Goal: Information Seeking & Learning: Learn about a topic

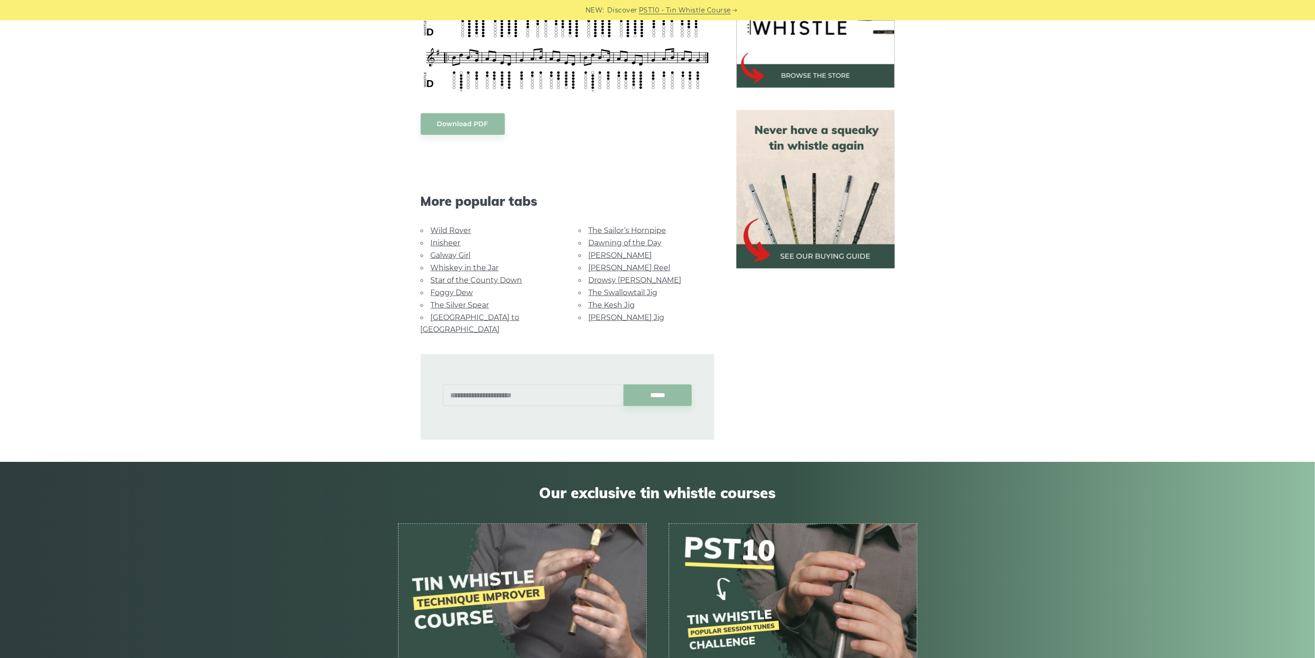
scroll to position [207, 0]
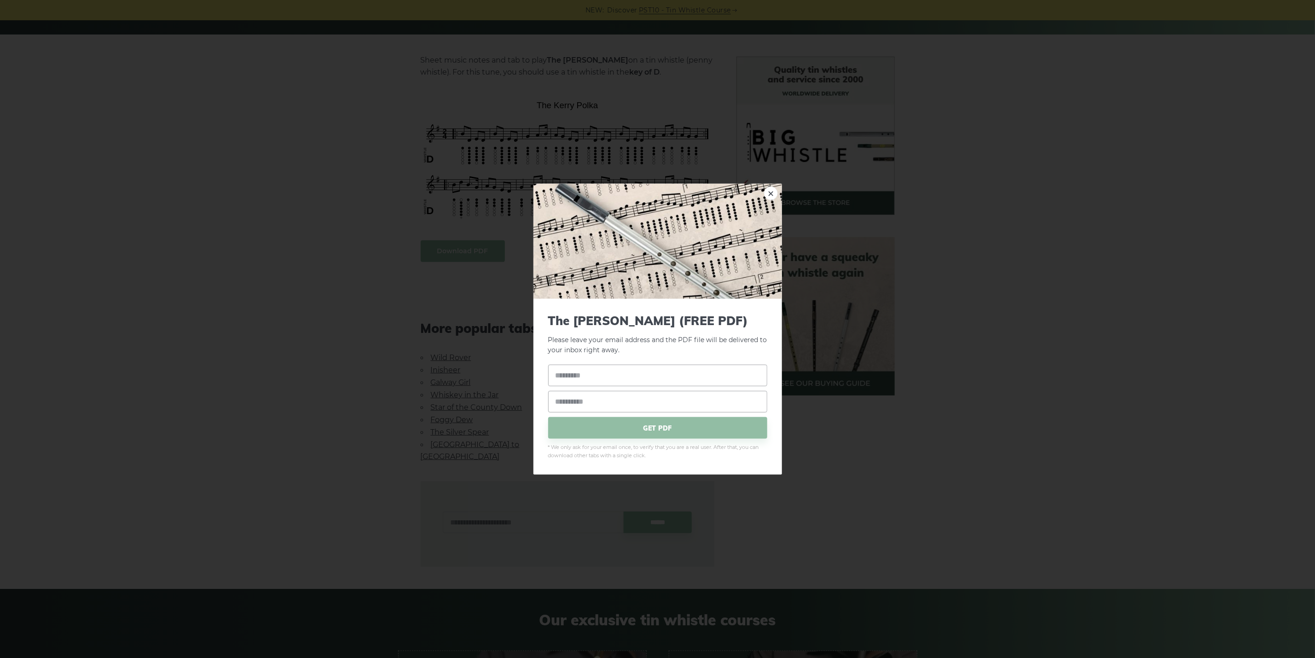
click at [467, 249] on body "NEW: Discover PST10 - Tin Whistle Course Lessons Fingering Charts Tabs & Notes …" at bounding box center [657, 448] width 1315 height 1310
click at [750, 507] on div "× The Kerry Polka (FREE PDF) Please leave your email address and the PDF file w…" at bounding box center [657, 329] width 1315 height 658
click at [482, 305] on div "× The Kerry Polka (FREE PDF) Please leave your email address and the PDF file w…" at bounding box center [657, 329] width 1315 height 658
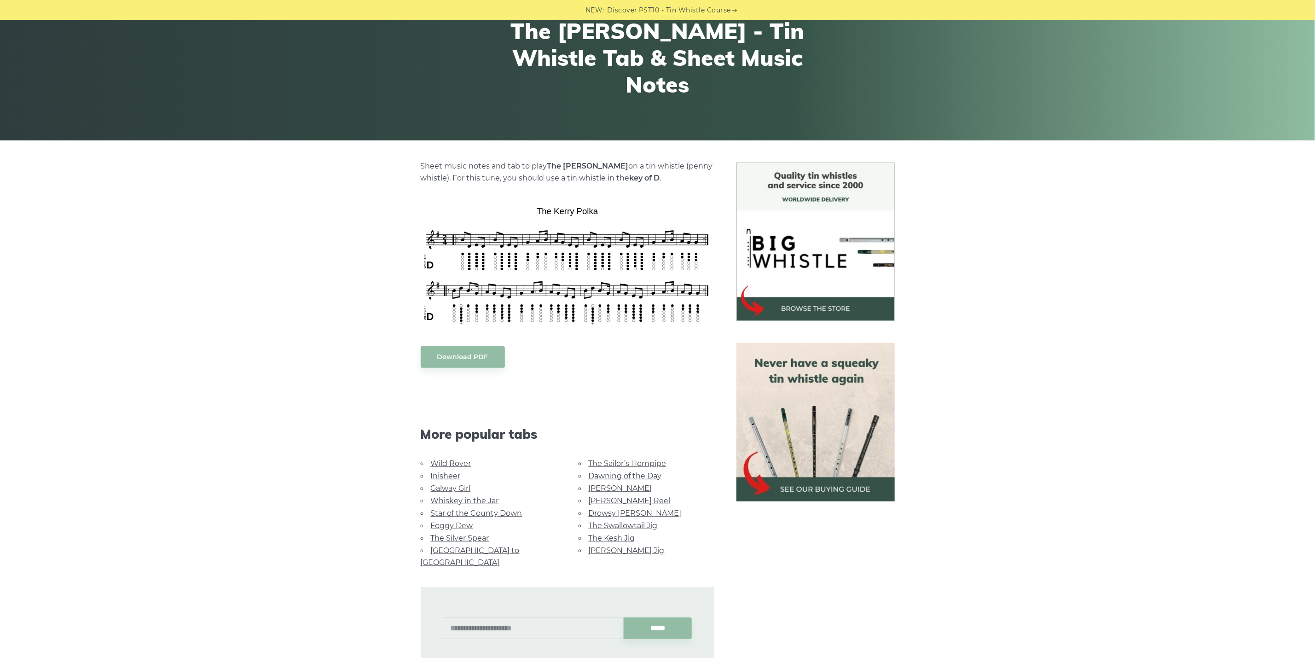
scroll to position [276, 0]
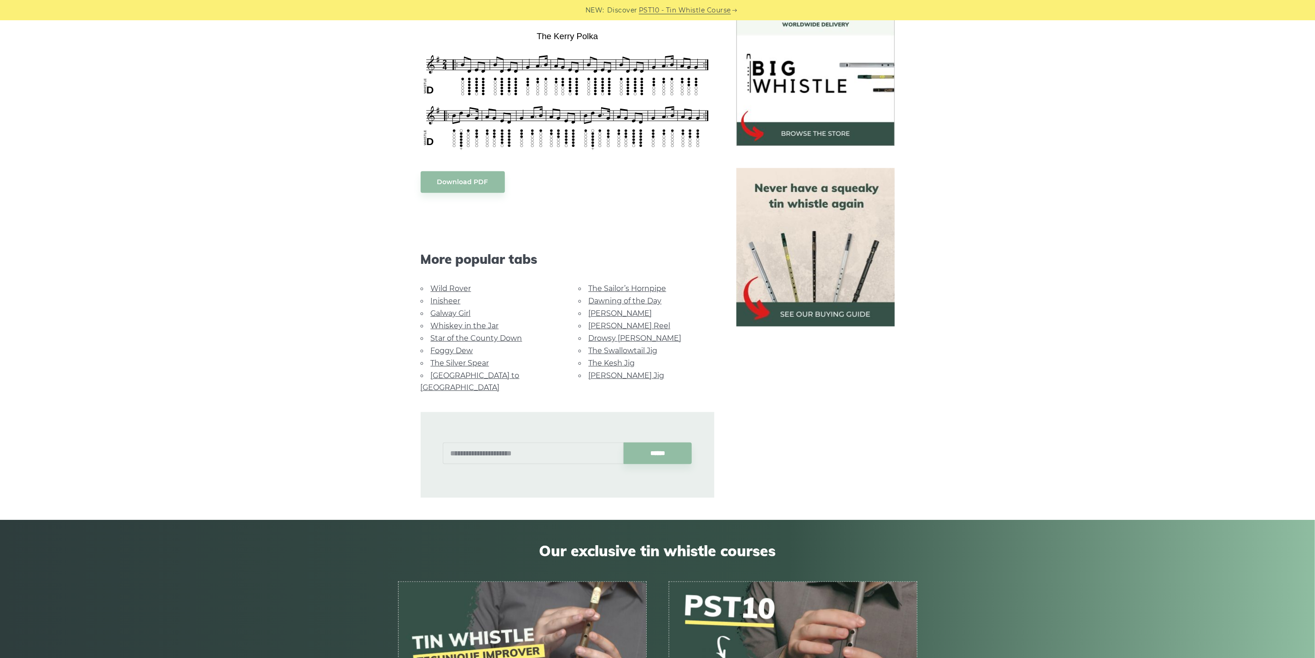
drag, startPoint x: 459, startPoint y: 348, endPoint x: 289, endPoint y: 300, distance: 176.4
click at [294, 314] on div "Sheet music notes and tab to play The [PERSON_NAME] on a tin whistle ([PERSON_N…" at bounding box center [657, 243] width 1315 height 510
